Goal: Task Accomplishment & Management: Complete application form

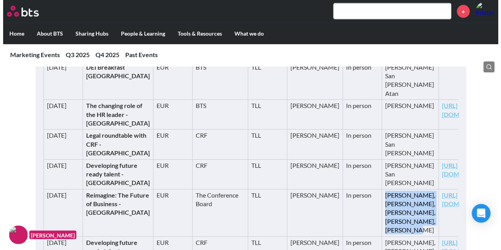
scroll to position [822, 0]
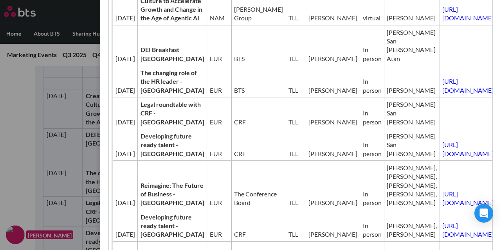
scroll to position [235, 0]
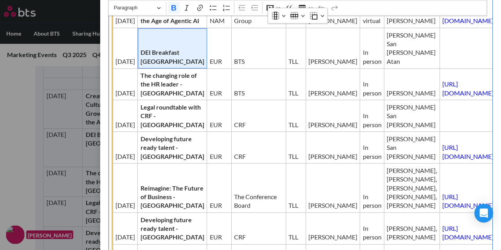
click at [146, 65] on strong "DEI Breakfast [GEOGRAPHIC_DATA]" at bounding box center [172, 57] width 64 height 16
drag, startPoint x: 134, startPoint y: 112, endPoint x: 160, endPoint y: 121, distance: 26.7
click at [160, 66] on span "DEI Breakfast [GEOGRAPHIC_DATA]" at bounding box center [172, 57] width 64 height 18
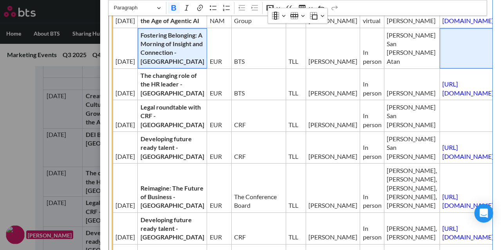
click at [439, 68] on td "Editor editing area: main" at bounding box center [468, 48] width 58 height 40
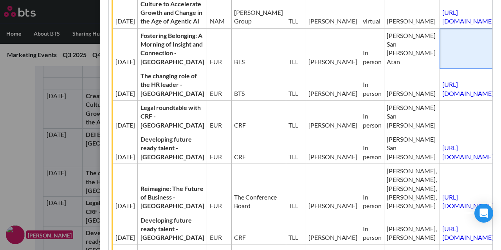
click at [439, 69] on td "Editor editing area: main" at bounding box center [468, 49] width 58 height 40
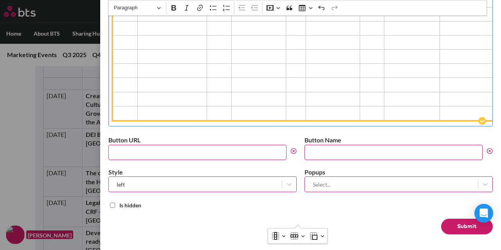
scroll to position [548, 0]
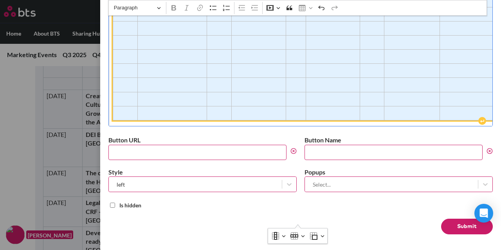
drag, startPoint x: 119, startPoint y: 94, endPoint x: 442, endPoint y: 212, distance: 344.1
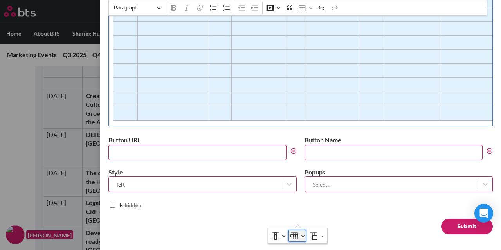
click at [302, 236] on button "Row" at bounding box center [297, 236] width 18 height 12
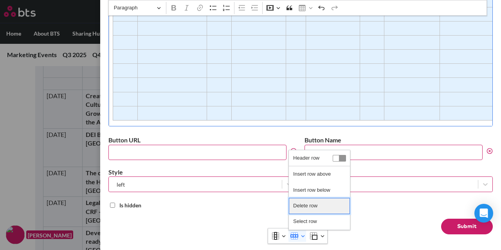
click at [301, 206] on span "Delete row" at bounding box center [305, 205] width 24 height 11
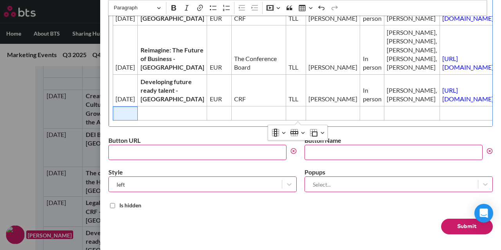
scroll to position [510, 0]
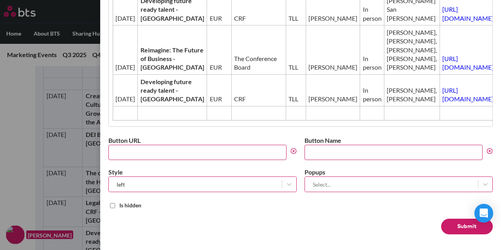
click at [442, 227] on button "Submit" at bounding box center [467, 227] width 52 height 16
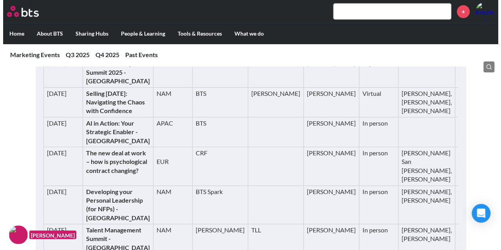
scroll to position [157, 0]
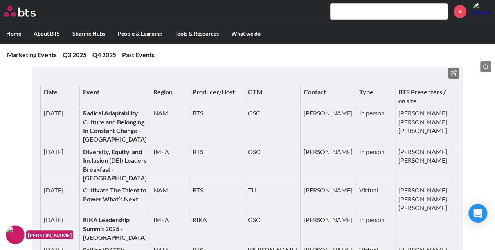
click at [456, 71] on icon at bounding box center [453, 73] width 6 height 6
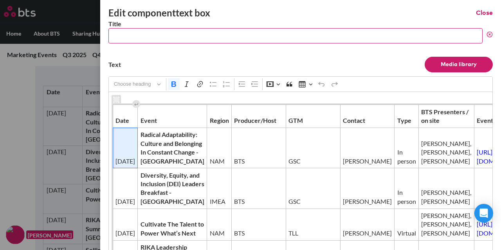
click at [122, 148] on td "[DATE]" at bounding box center [125, 148] width 25 height 40
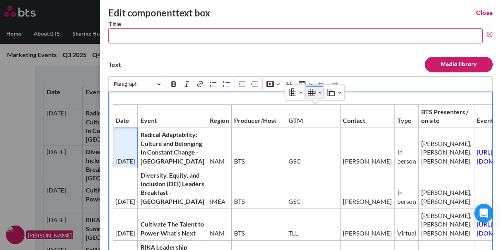
click at [319, 94] on button "Row" at bounding box center [315, 92] width 18 height 12
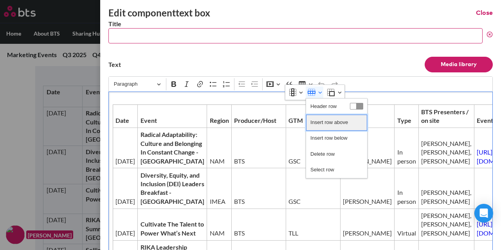
click at [328, 119] on span "Insert row above" at bounding box center [329, 122] width 38 height 11
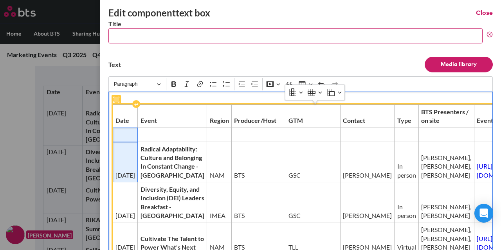
click at [128, 139] on span "Editor editing area: main" at bounding box center [125, 134] width 20 height 9
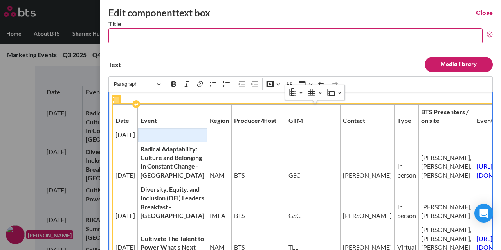
click at [140, 139] on span "Editor editing area: main" at bounding box center [172, 134] width 64 height 9
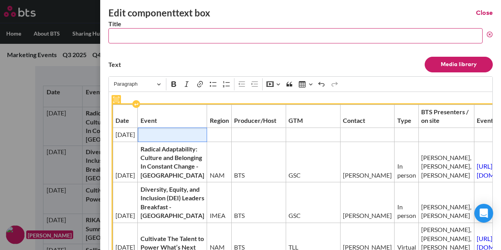
click at [170, 139] on span "Editor editing area: main" at bounding box center [172, 134] width 64 height 9
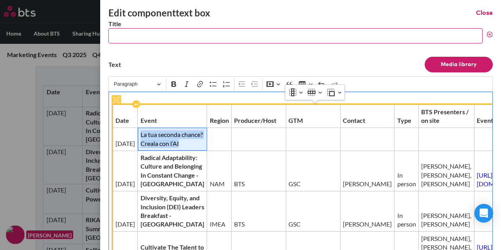
drag, startPoint x: 135, startPoint y: 140, endPoint x: 160, endPoint y: 163, distance: 33.0
click at [160, 148] on span "La tua seconda chance? Creala con l’AI" at bounding box center [172, 139] width 64 height 18
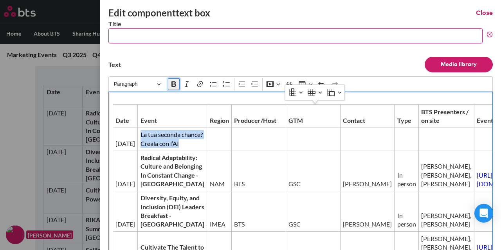
click at [173, 85] on icon "Editor toolbar" at bounding box center [174, 84] width 8 height 8
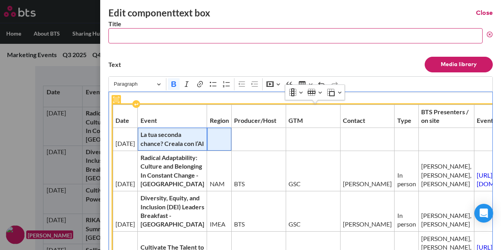
click at [207, 142] on td "Editor editing area: main" at bounding box center [219, 139] width 25 height 23
click at [170, 148] on span "La tua seconda chance? Creala con l’AI" at bounding box center [172, 139] width 64 height 18
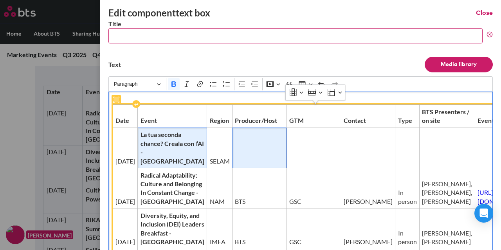
click at [235, 157] on span "Editor editing area: main" at bounding box center [259, 161] width 49 height 9
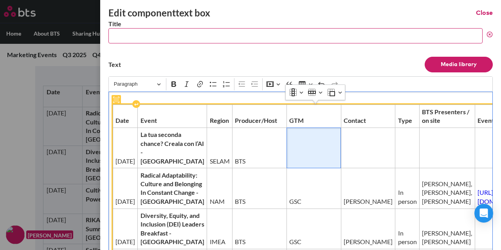
click at [286, 154] on td "Editor editing area: main" at bounding box center [313, 148] width 54 height 40
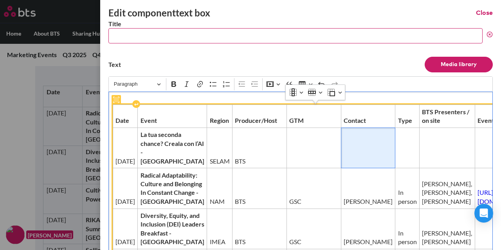
click at [341, 155] on td "Editor editing area: main" at bounding box center [368, 148] width 54 height 40
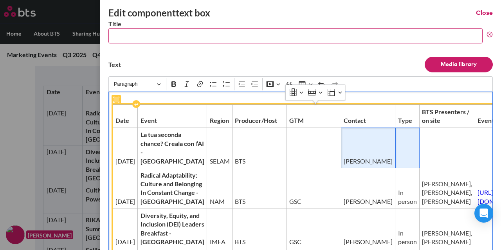
click at [395, 154] on td "Editor editing area: main" at bounding box center [407, 148] width 24 height 40
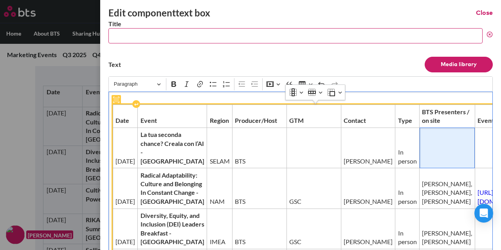
click at [419, 151] on td "Editor editing area: main" at bounding box center [447, 148] width 56 height 40
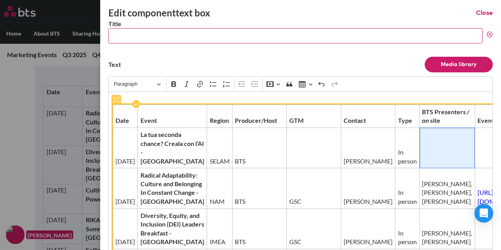
click at [419, 154] on td "Editor editing area: main" at bounding box center [447, 148] width 56 height 40
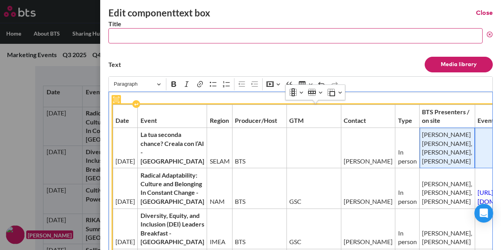
click at [475, 168] on td "Editor editing area: main" at bounding box center [504, 148] width 58 height 40
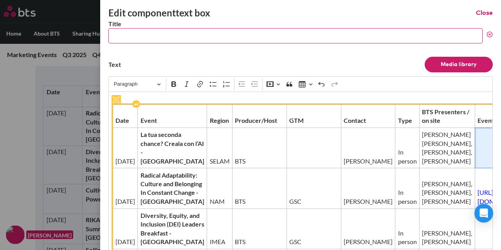
click at [475, 156] on td "Editor editing area: main" at bounding box center [504, 148] width 58 height 40
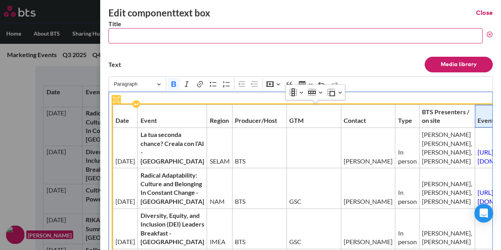
click at [477, 124] on strong "Event page" at bounding box center [492, 120] width 31 height 7
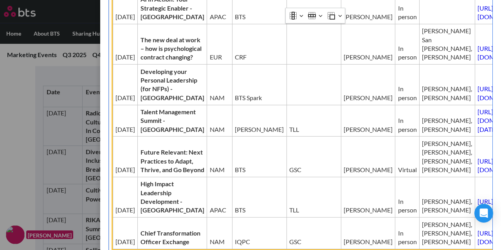
scroll to position [352, 0]
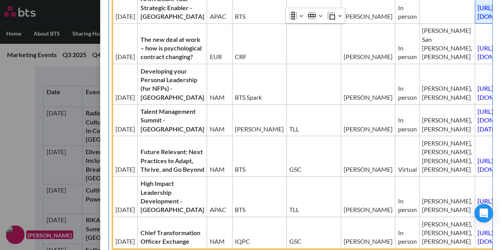
click at [477, 20] on link "[URL][DOMAIN_NAME]" at bounding box center [502, 12] width 51 height 16
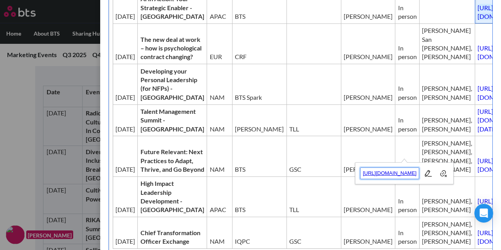
click at [413, 170] on span "[URL][DOMAIN_NAME]" at bounding box center [389, 173] width 59 height 9
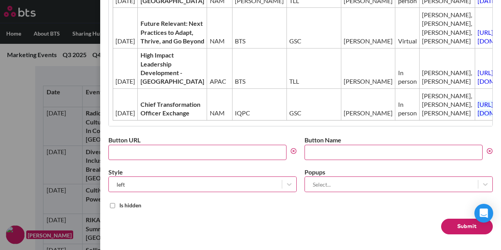
scroll to position [720, 0]
click at [459, 226] on button "Submit" at bounding box center [467, 227] width 52 height 16
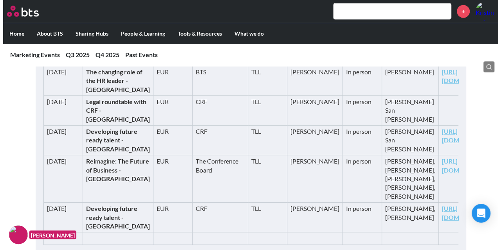
scroll to position [939, 0]
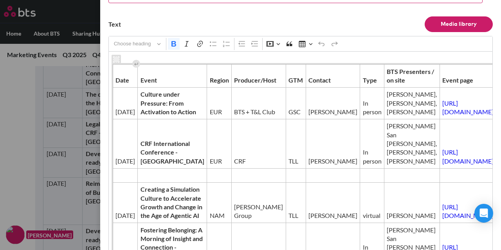
scroll to position [117, 0]
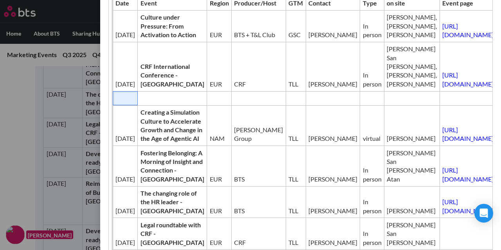
click at [119, 103] on span "Editor editing area: main" at bounding box center [125, 98] width 20 height 9
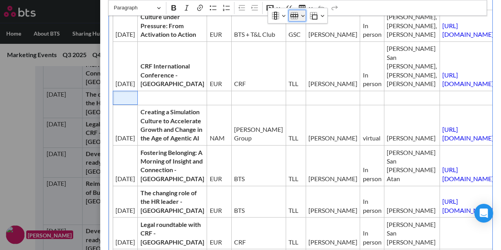
click at [295, 14] on icon "Table toolbar" at bounding box center [294, 15] width 8 height 3
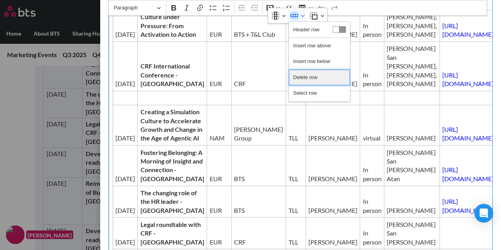
click at [306, 76] on span "Delete row" at bounding box center [305, 77] width 24 height 11
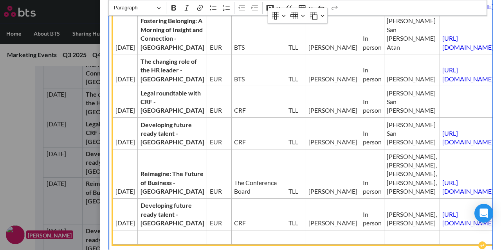
scroll to position [313, 0]
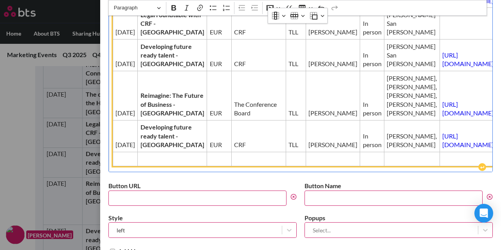
click at [236, 5] on span "BTS" at bounding box center [258, 0] width 49 height 9
click at [442, 36] on span "Editor editing area: main" at bounding box center [468, 32] width 52 height 9
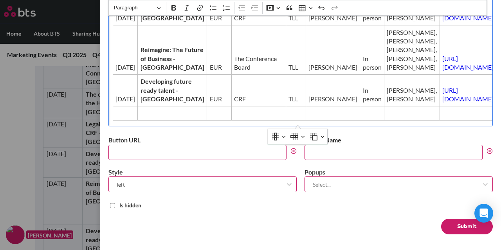
scroll to position [496, 0]
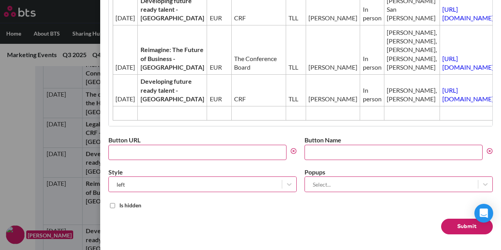
click at [452, 230] on button "Submit" at bounding box center [467, 227] width 52 height 16
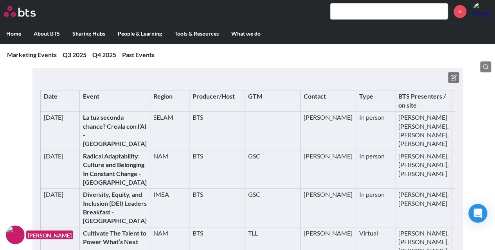
scroll to position [39, 0]
